Goal: Navigation & Orientation: Find specific page/section

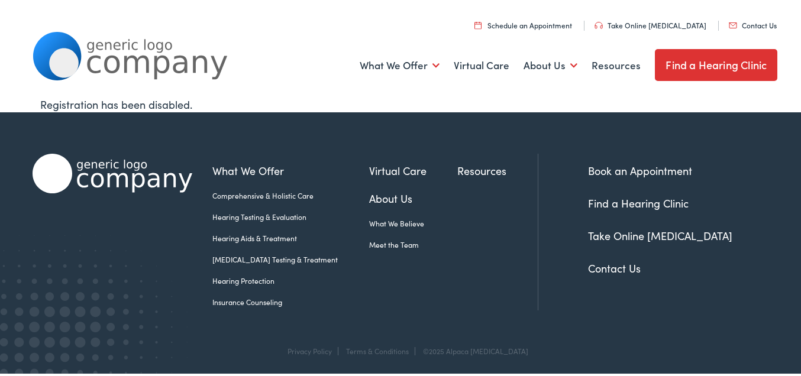
scroll to position [1, 0]
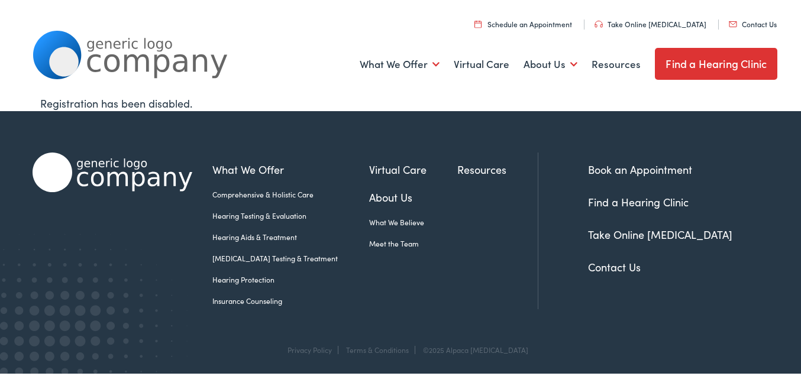
click at [370, 195] on link "About Us" at bounding box center [413, 195] width 89 height 16
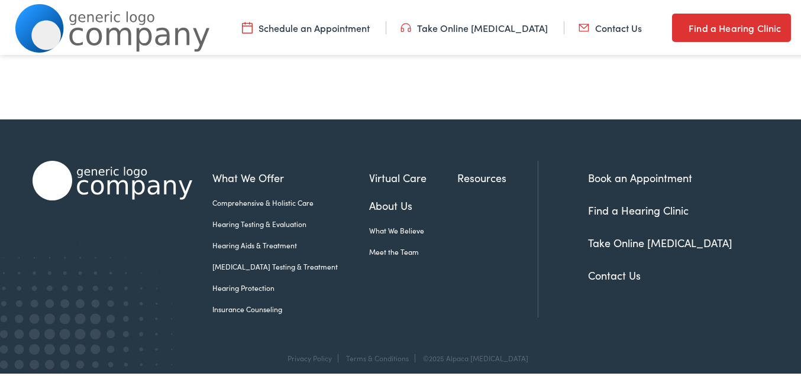
scroll to position [2275, 0]
